Goal: Information Seeking & Learning: Learn about a topic

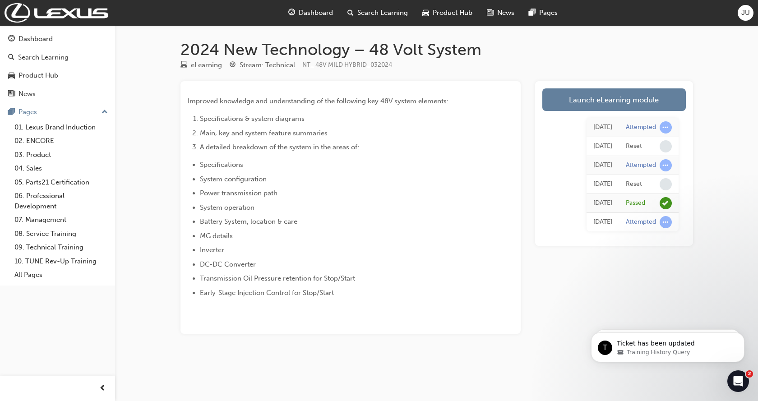
click at [742, 14] on span "JU" at bounding box center [745, 13] width 9 height 10
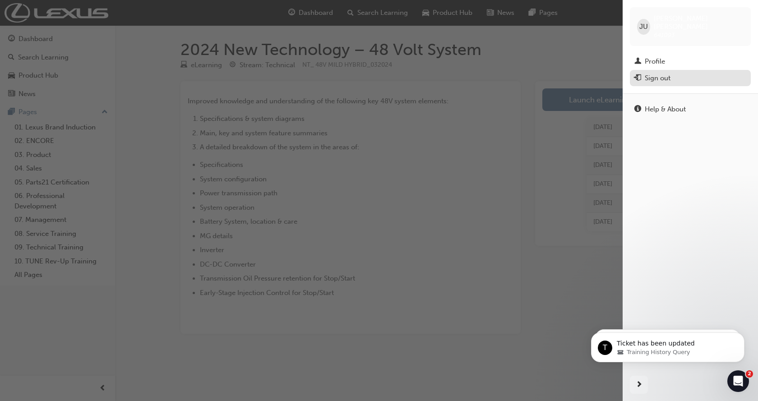
click at [660, 73] on div "Sign out" at bounding box center [658, 78] width 26 height 10
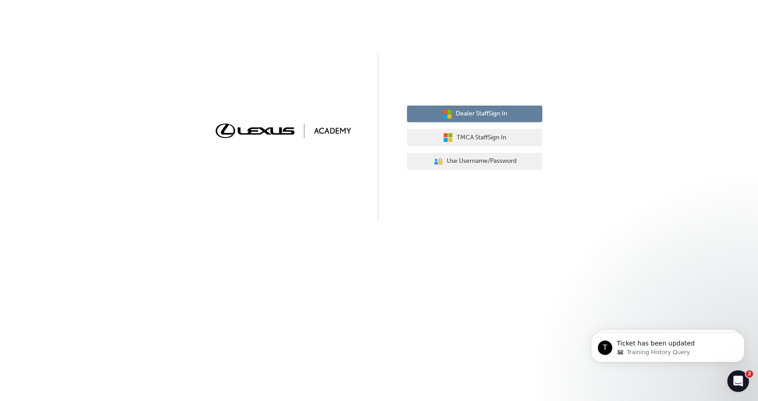
click at [485, 109] on button "Dealer Staff Sign In" at bounding box center [474, 114] width 135 height 17
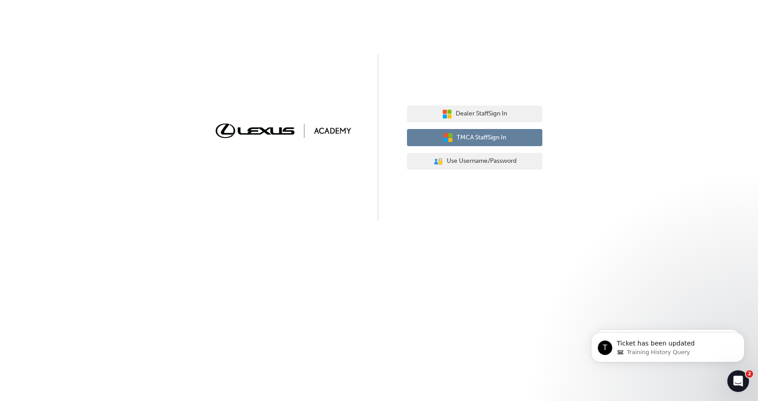
click at [476, 138] on span "TMCA Staff Sign In" at bounding box center [482, 138] width 50 height 10
